Goal: Browse casually

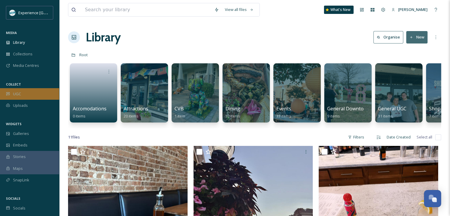
click at [25, 94] on div "UGC" at bounding box center [29, 94] width 59 height 12
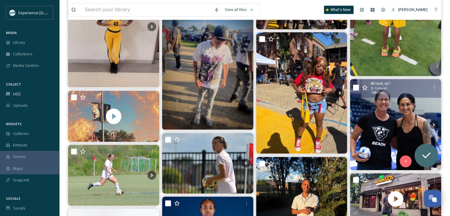
scroll to position [302, 0]
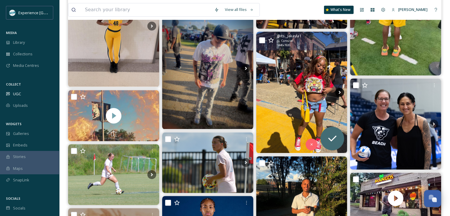
click at [339, 90] on icon at bounding box center [339, 92] width 9 height 9
click at [339, 92] on icon at bounding box center [339, 92] width 9 height 9
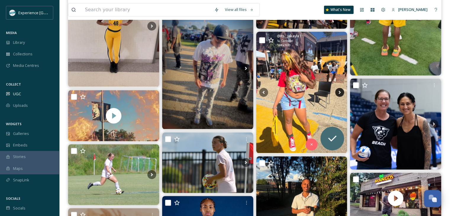
click at [339, 92] on icon at bounding box center [339, 92] width 9 height 9
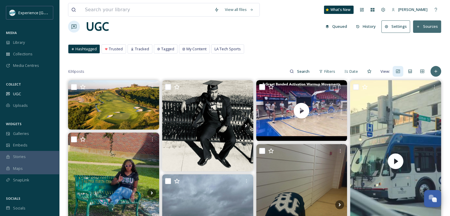
scroll to position [0, 0]
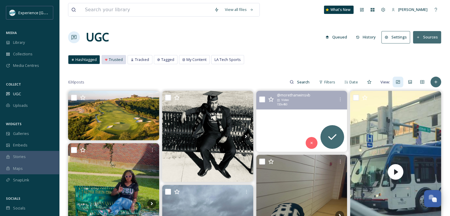
click at [115, 59] on span "Trusted" at bounding box center [116, 60] width 14 height 6
